Goal: Task Accomplishment & Management: Use online tool/utility

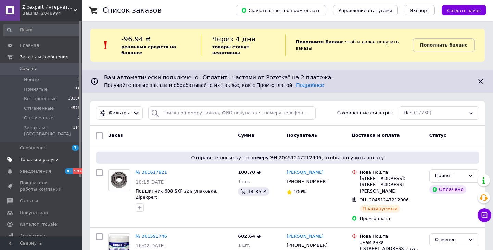
click at [43, 157] on span "Товары и услуги" at bounding box center [39, 160] width 39 height 6
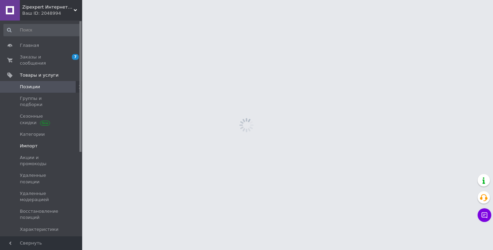
click at [35, 143] on span "Импорт" at bounding box center [29, 146] width 18 height 6
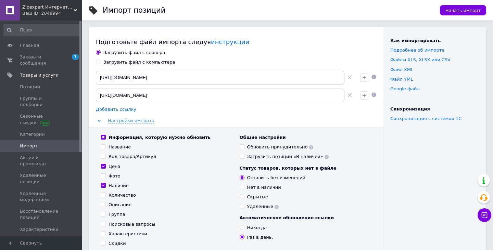
click at [114, 62] on div "Загрузить файл с компьютера" at bounding box center [139, 62] width 72 height 6
click at [100, 62] on input "Загрузить файл с компьютера" at bounding box center [98, 62] width 4 height 4
radio input "true"
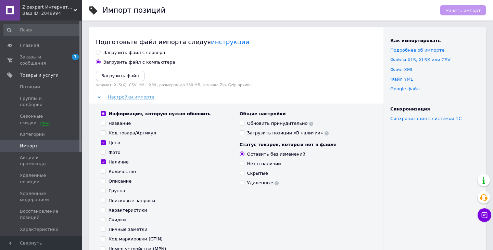
click at [112, 76] on icon "Загрузить файл" at bounding box center [120, 75] width 38 height 5
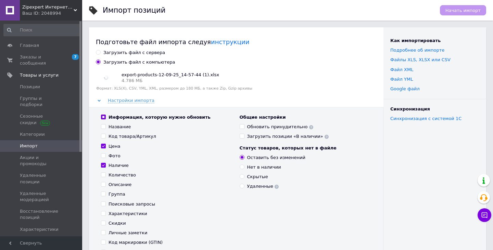
click at [105, 144] on input "Цена" at bounding box center [103, 146] width 4 height 4
checkbox input "false"
click at [103, 165] on input "Наличие" at bounding box center [103, 165] width 4 height 4
checkbox input "false"
click at [102, 222] on input "Скидки" at bounding box center [103, 223] width 4 height 4
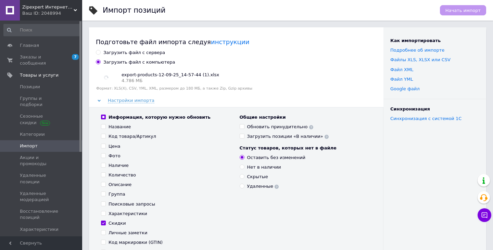
checkbox input "true"
click at [243, 127] on input "Обновить принудительно" at bounding box center [242, 126] width 4 height 4
checkbox input "true"
click at [466, 10] on span "Начать импорт" at bounding box center [463, 10] width 35 height 5
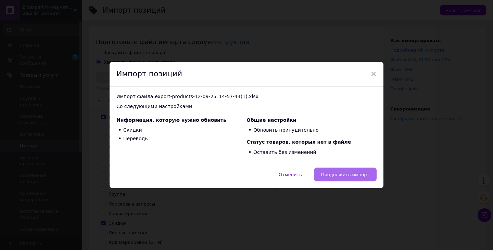
drag, startPoint x: 332, startPoint y: 185, endPoint x: 339, endPoint y: 171, distance: 15.8
click at [338, 171] on div "Отменить   Продолжить импорт" at bounding box center [247, 178] width 274 height 21
click at [339, 171] on button "Продолжить импорт" at bounding box center [345, 175] width 63 height 14
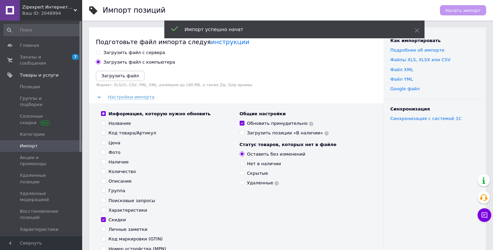
click at [48, 13] on div "Ваш ID: 2048994" at bounding box center [52, 13] width 60 height 6
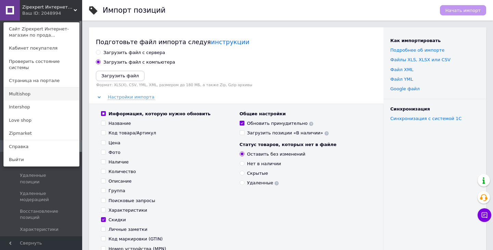
click at [26, 88] on link "Multishop" at bounding box center [41, 94] width 75 height 13
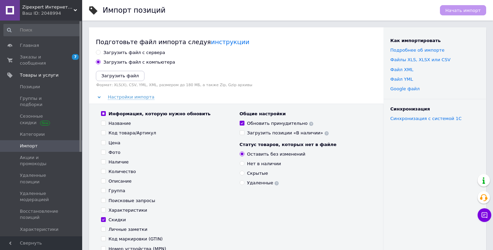
click at [26, 82] on link "Позиции" at bounding box center [42, 87] width 84 height 12
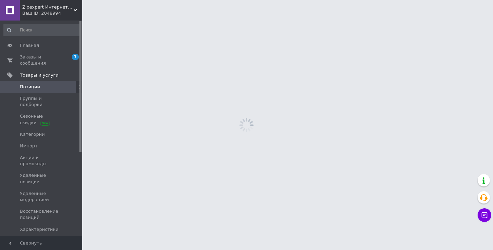
click at [60, 12] on div "Ваш ID: 2048994" at bounding box center [52, 13] width 60 height 6
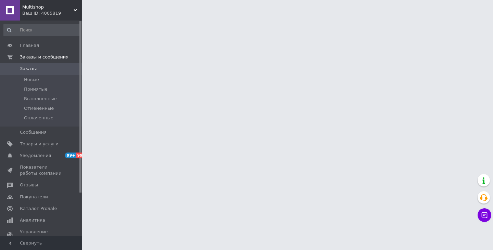
click at [39, 10] on span "Multishop" at bounding box center [47, 7] width 51 height 6
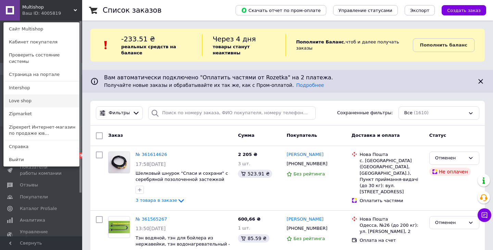
click at [26, 95] on link "Love shop" at bounding box center [41, 101] width 75 height 13
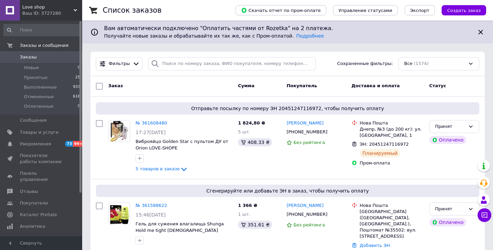
click at [45, 7] on span "Love shop" at bounding box center [47, 7] width 51 height 6
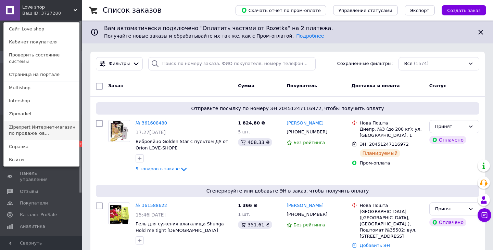
click at [41, 121] on link "Zipexpert Интернет-магазин по продаже юв..." at bounding box center [41, 130] width 75 height 19
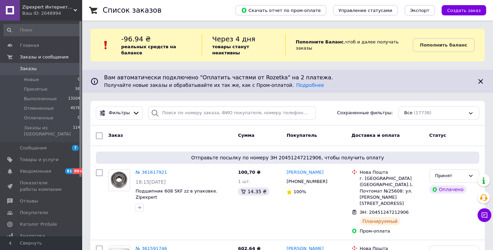
click at [34, 7] on span "Zipexpert Интернет-магазин по продаже ювелирных украшений и всего еще" at bounding box center [47, 7] width 51 height 6
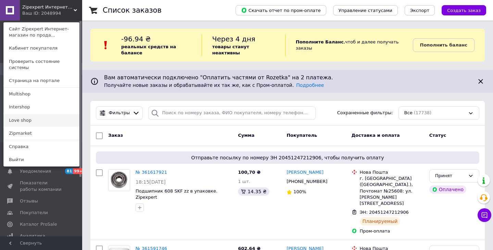
click at [20, 114] on link "Love shop" at bounding box center [41, 120] width 75 height 13
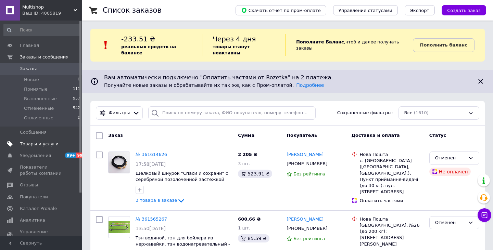
click at [27, 143] on span "Товары и услуги" at bounding box center [39, 144] width 39 height 6
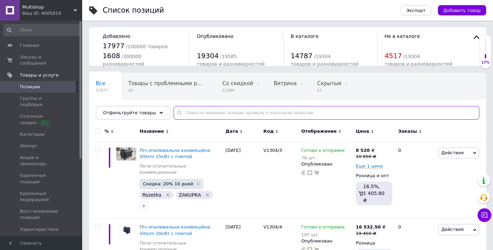
click at [201, 112] on input "text" at bounding box center [327, 113] width 306 height 14
type input "м"
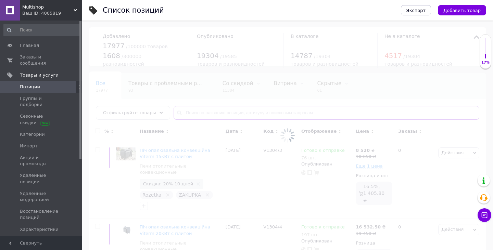
type input "124994844"
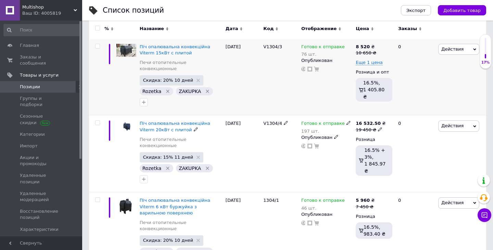
scroll to position [106, 0]
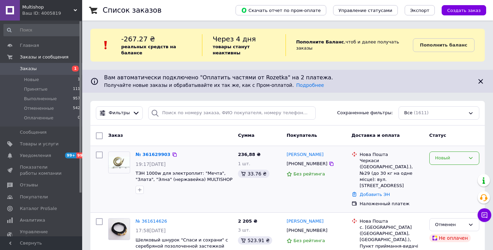
click at [450, 155] on div "Новый" at bounding box center [451, 158] width 30 height 7
click at [446, 167] on li "Принят" at bounding box center [454, 173] width 49 height 13
click at [157, 152] on link "№ 361629903" at bounding box center [152, 154] width 32 height 5
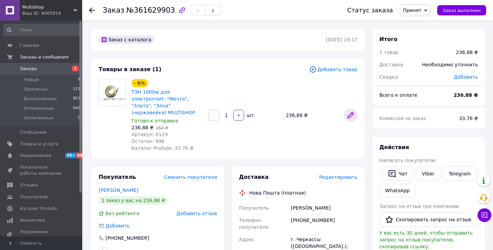
click at [352, 113] on icon at bounding box center [351, 115] width 8 height 8
click at [35, 10] on span "Multishop" at bounding box center [47, 7] width 51 height 6
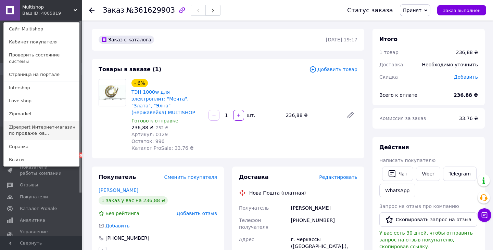
click at [28, 122] on link "Zipexpert Интернет-магазин по продаже юв..." at bounding box center [41, 130] width 75 height 19
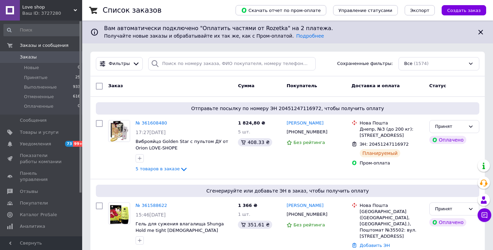
click at [44, 14] on div "Ваш ID: 3727280" at bounding box center [52, 13] width 60 height 6
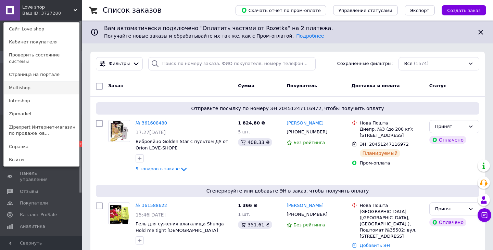
click at [50, 86] on link "Multishop" at bounding box center [41, 88] width 75 height 13
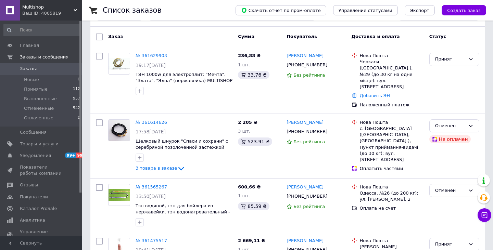
scroll to position [100, 0]
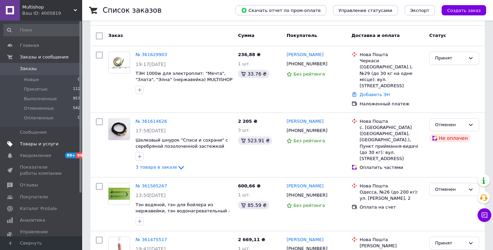
click at [25, 141] on span "Товары и услуги" at bounding box center [39, 144] width 39 height 6
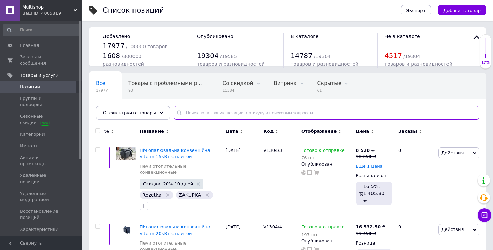
click at [201, 114] on input "text" at bounding box center [327, 113] width 306 height 14
paste input "28791121"
type input "28791121"
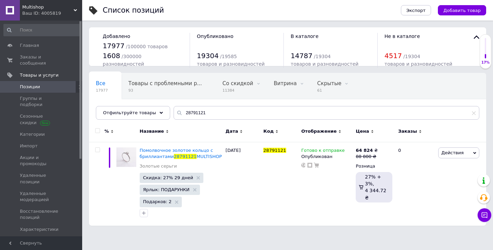
click at [42, 13] on div "Ваш ID: 4005819" at bounding box center [52, 13] width 60 height 6
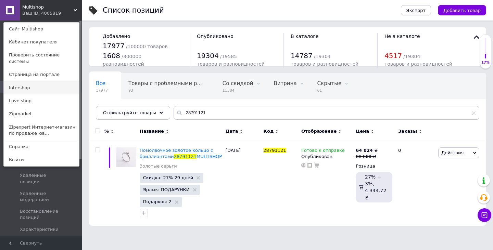
click at [30, 82] on link "Intershop" at bounding box center [41, 88] width 75 height 13
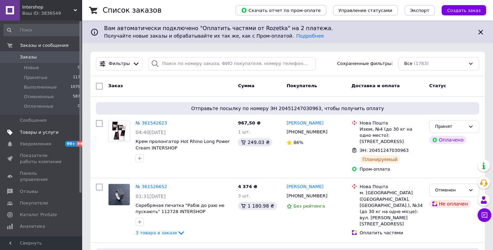
click at [52, 133] on span "Товары и услуги" at bounding box center [39, 133] width 39 height 6
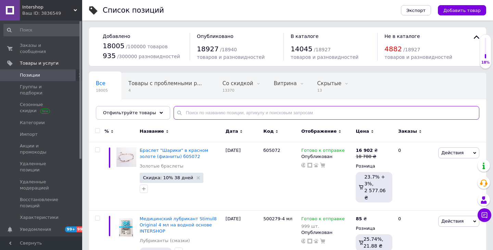
click at [190, 111] on input "text" at bounding box center [327, 113] width 306 height 14
paste input "28791121"
type input "28791121"
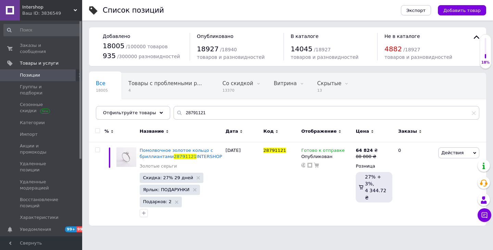
click at [33, 9] on span "Intershop" at bounding box center [47, 7] width 51 height 6
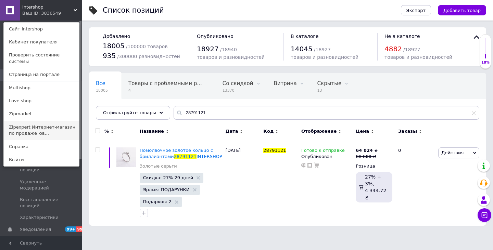
click at [40, 122] on link "Zipexpert Интернет-магазин по продаже юв..." at bounding box center [41, 130] width 75 height 19
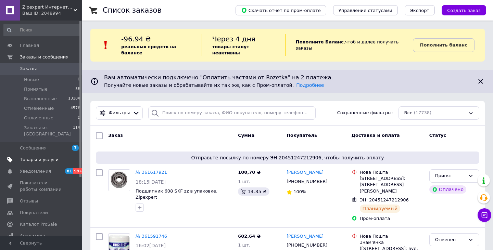
click at [41, 157] on span "Товары и услуги" at bounding box center [39, 160] width 39 height 6
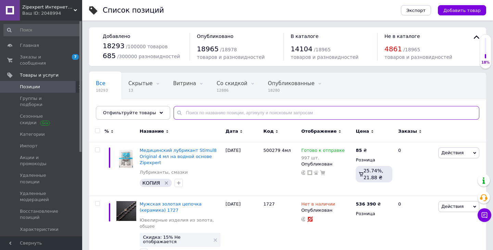
click at [201, 112] on input "text" at bounding box center [327, 113] width 306 height 14
paste input "401009"
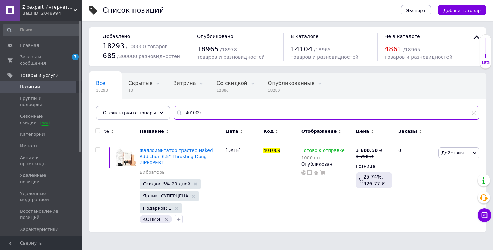
click at [185, 113] on input "401009" at bounding box center [327, 113] width 306 height 14
paste input "60341"
type input "460341"
